Goal: Check status: Check status

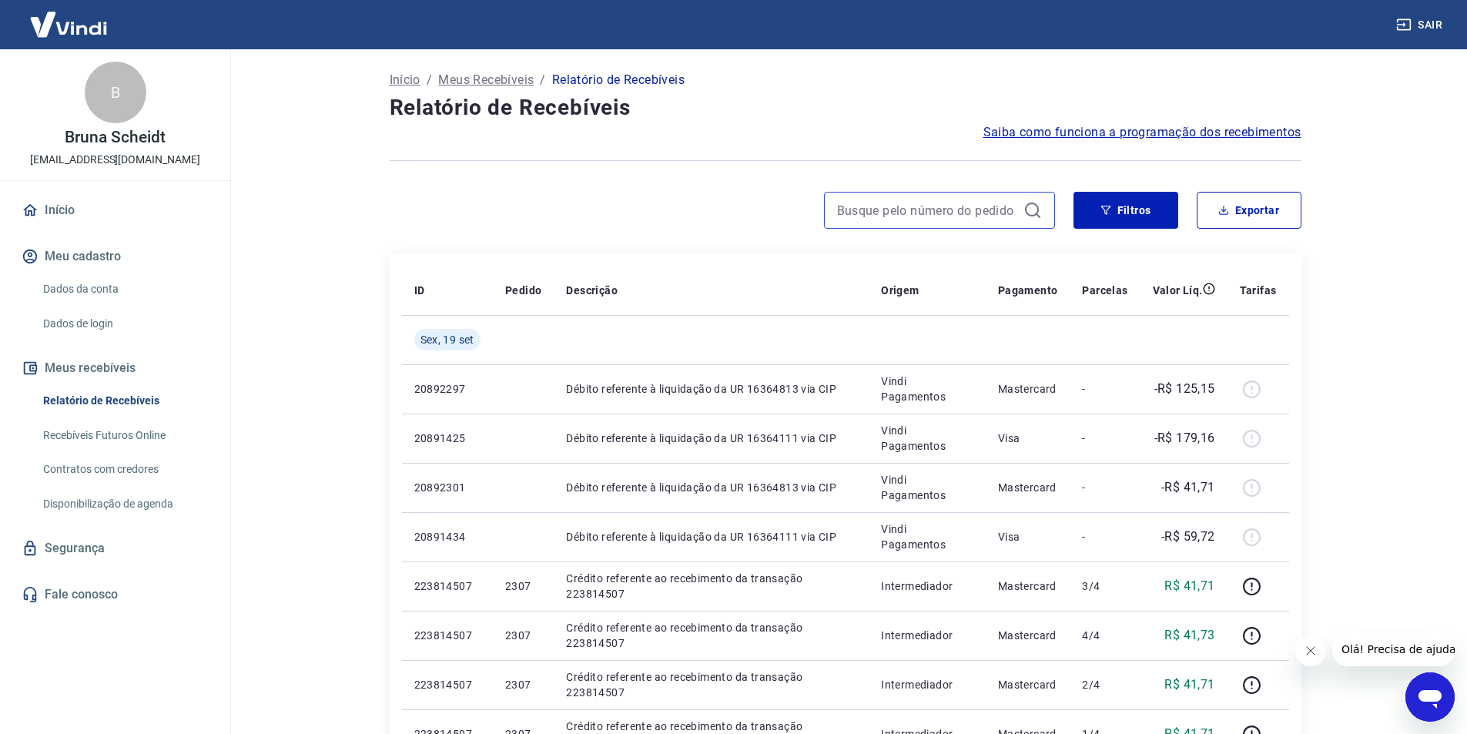
click at [953, 215] on input at bounding box center [927, 210] width 180 height 23
paste input "175397945208"
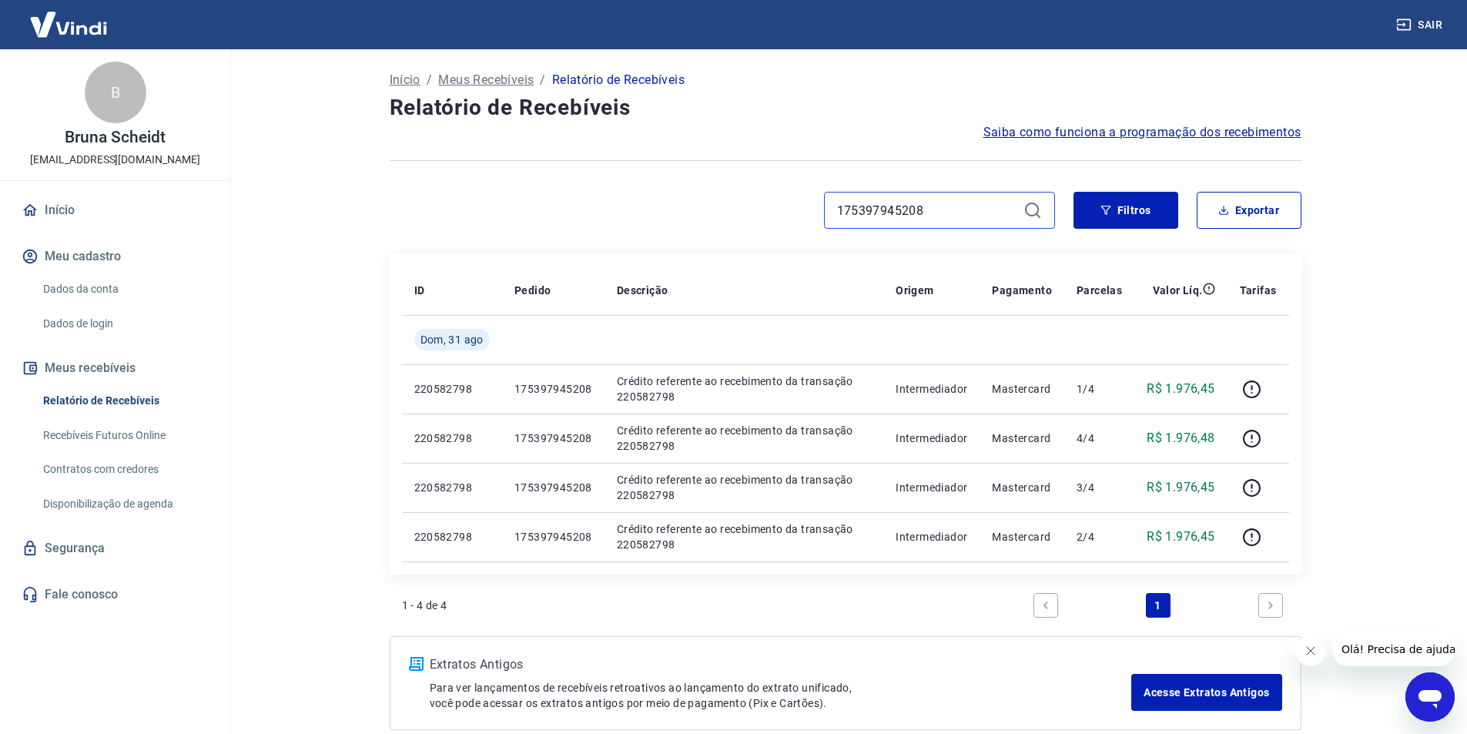
type input "175397945208"
